Goal: Obtain resource: Download file/media

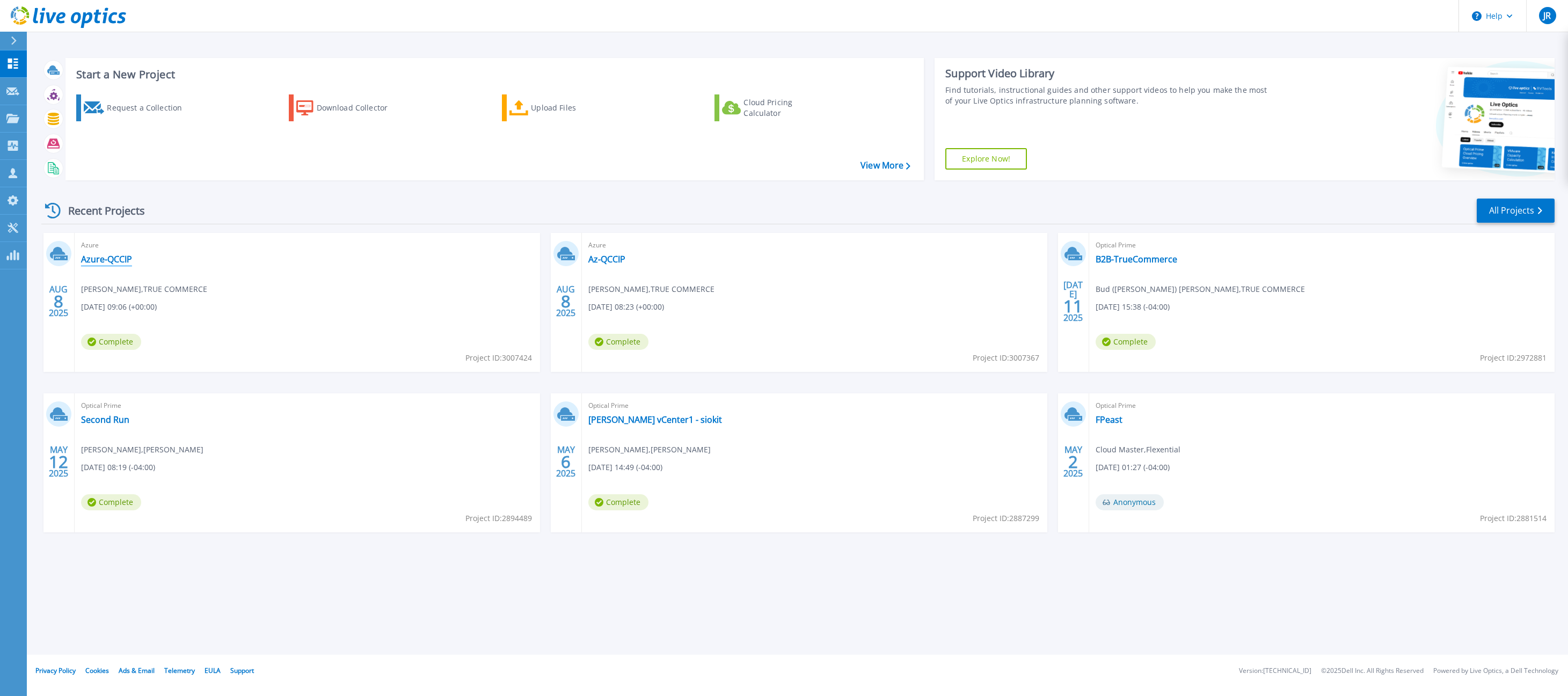
click at [117, 255] on link "Azure-QCCIP" at bounding box center [107, 259] width 51 height 11
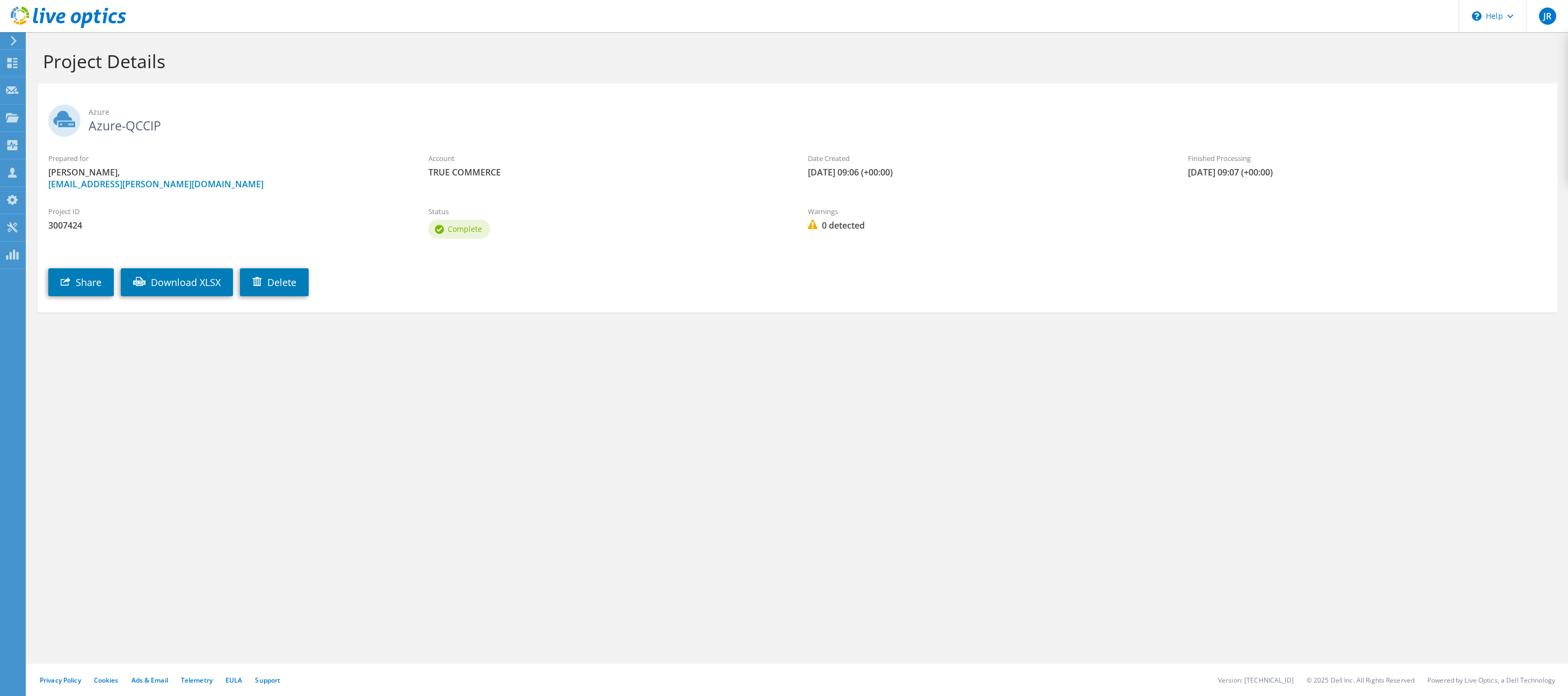
click at [813, 227] on img at bounding box center [812, 224] width 10 height 10
click at [178, 281] on link "Download XLSX" at bounding box center [176, 282] width 112 height 28
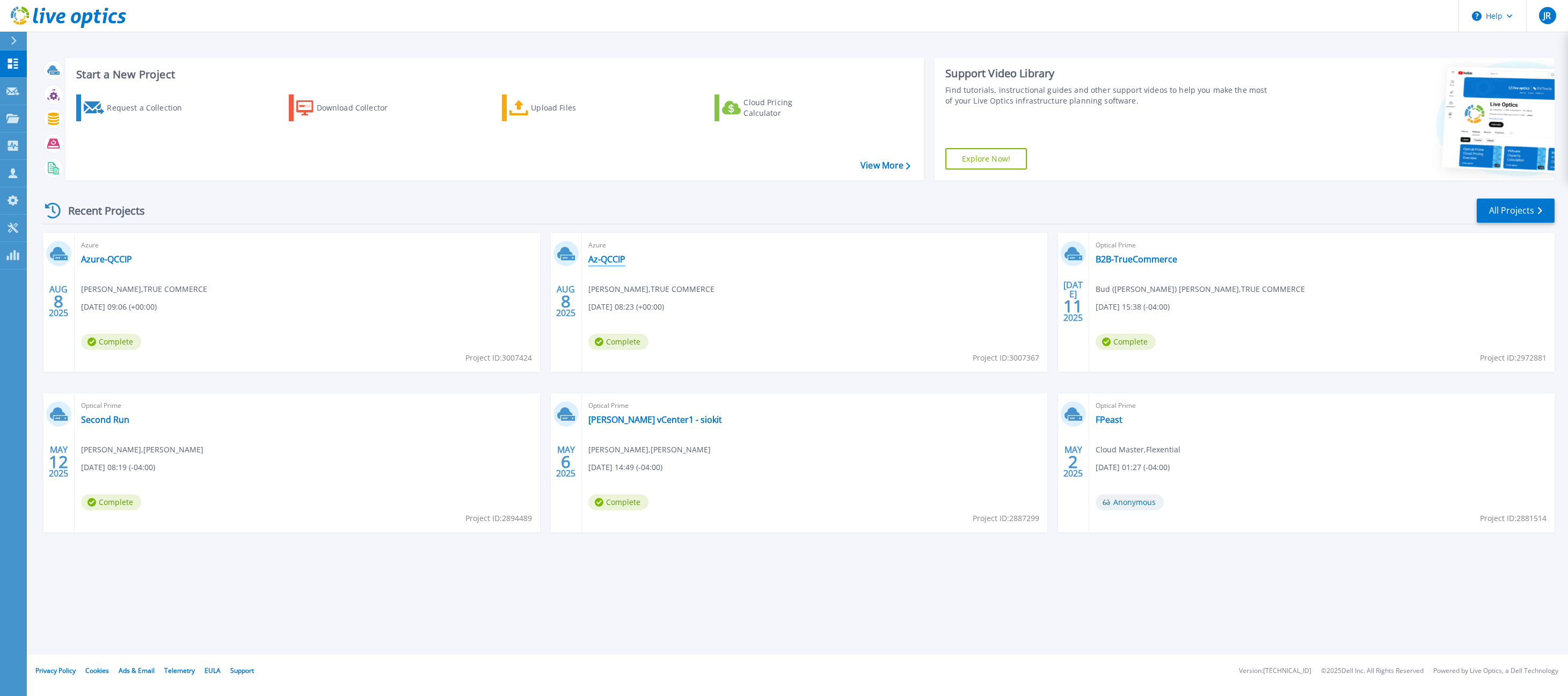
click at [615, 254] on link "Az-QCCIP" at bounding box center [607, 259] width 37 height 11
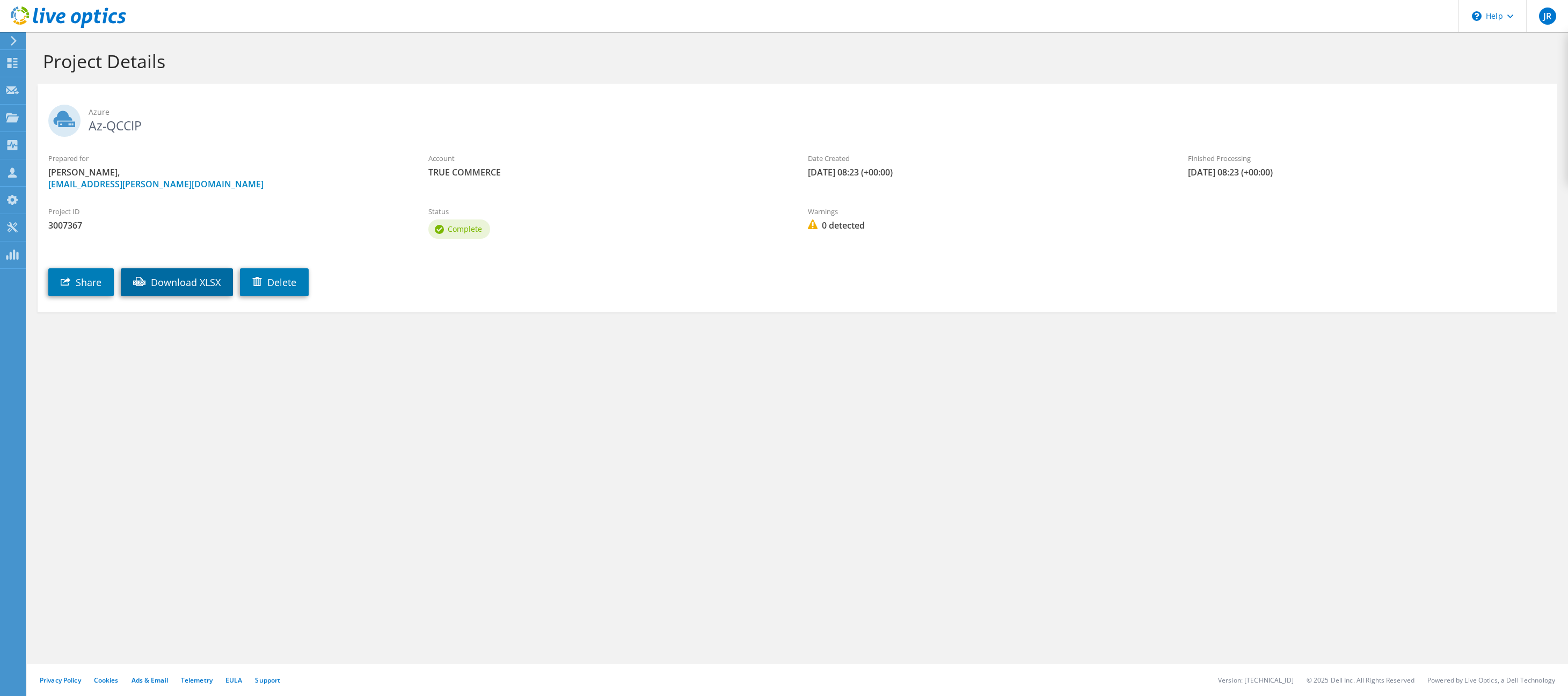
click at [187, 283] on link "Download XLSX" at bounding box center [176, 282] width 112 height 28
